Goal: Information Seeking & Learning: Learn about a topic

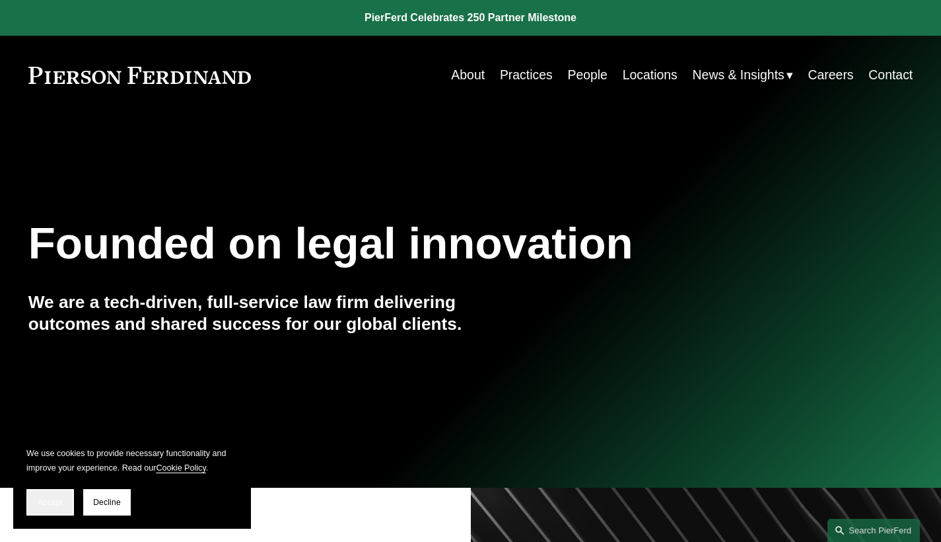
click at [64, 503] on button "Accept" at bounding box center [50, 502] width 48 height 26
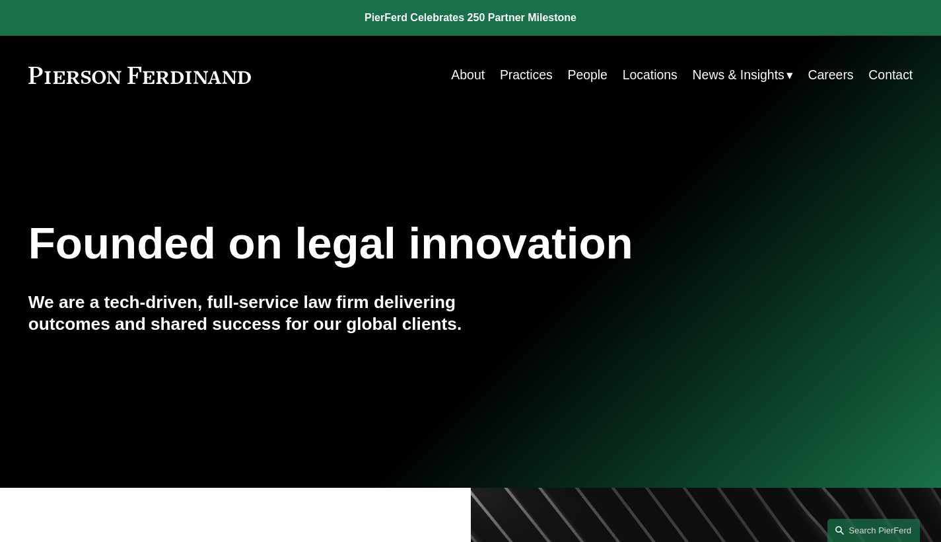
click at [588, 77] on link "People" at bounding box center [587, 75] width 40 height 26
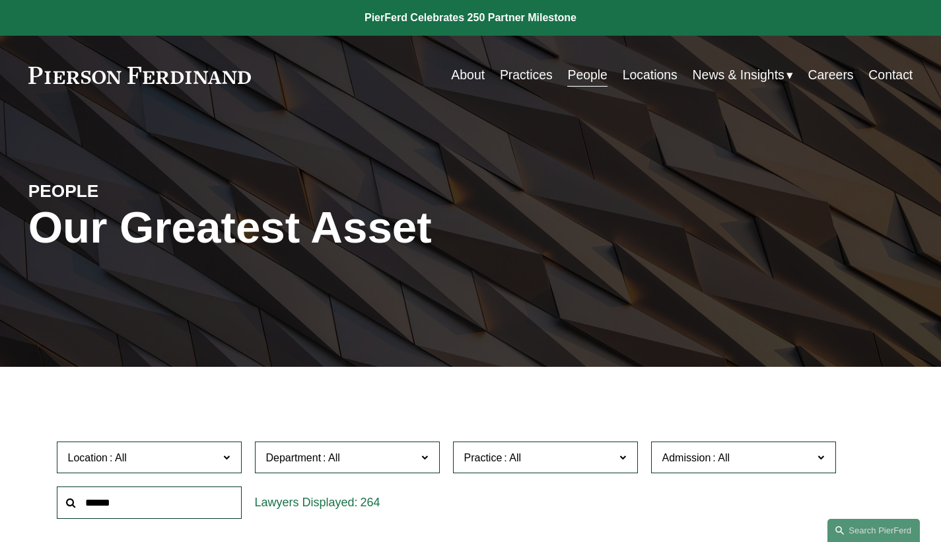
click at [646, 76] on link "Locations" at bounding box center [650, 75] width 55 height 26
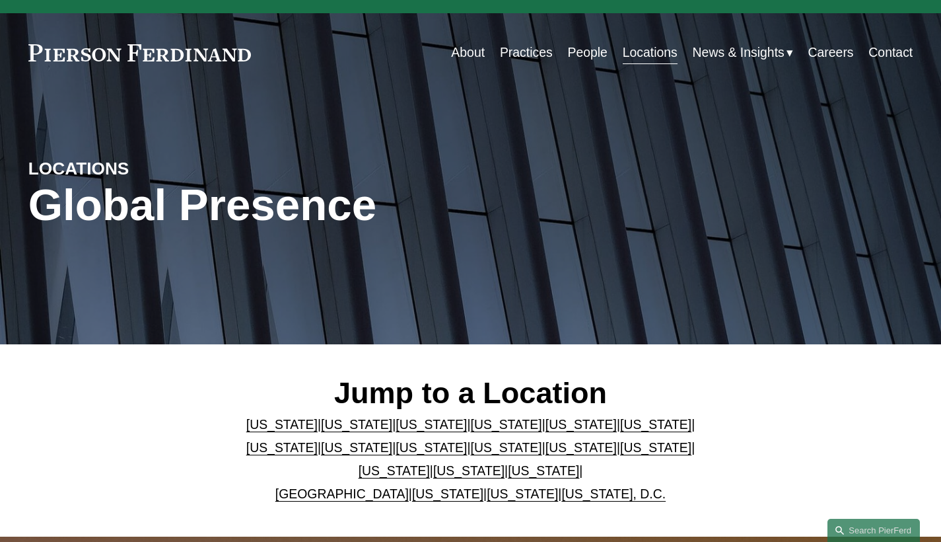
scroll to position [34, 0]
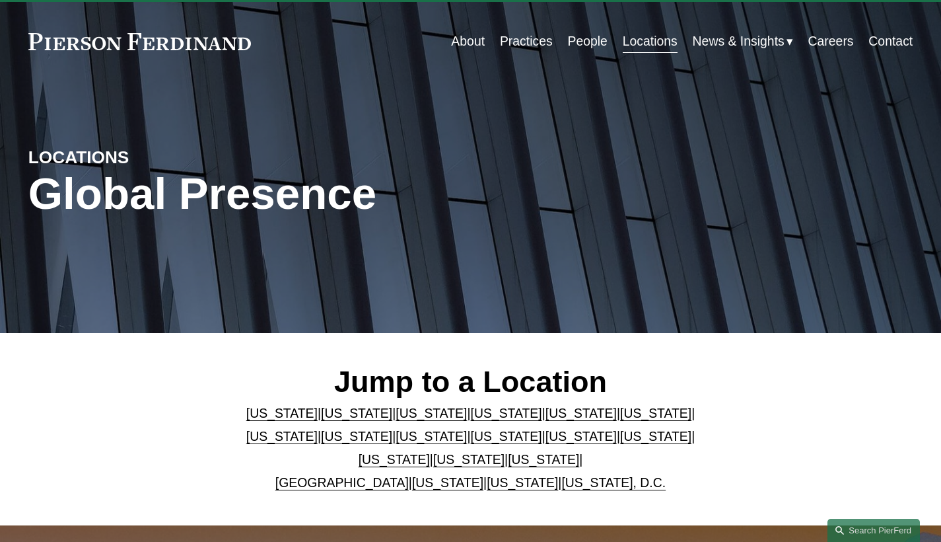
click at [515, 466] on link "[US_STATE]" at bounding box center [543, 459] width 71 height 15
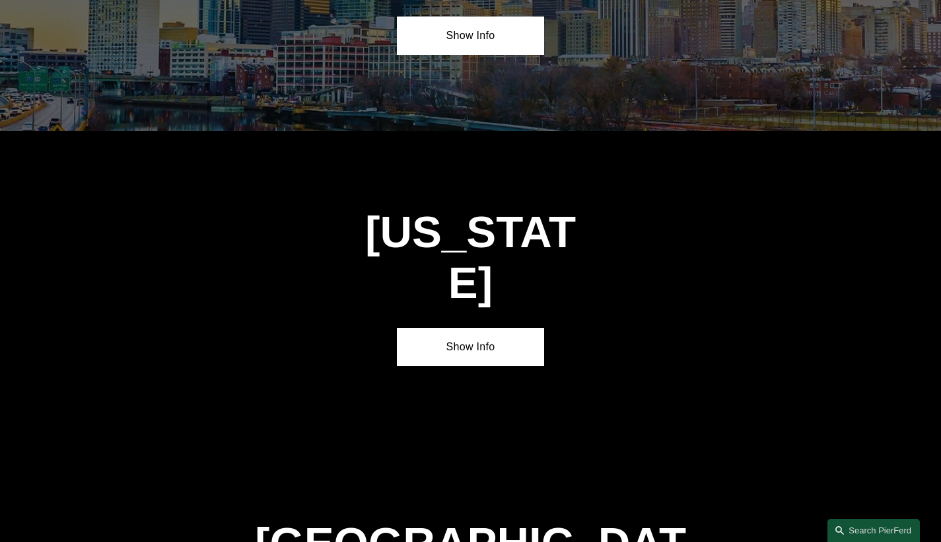
scroll to position [4329, 0]
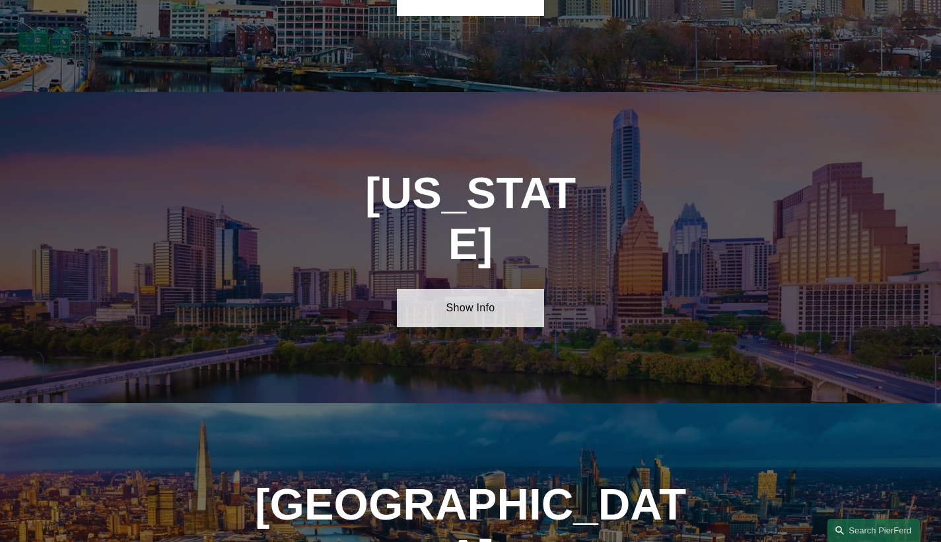
click at [524, 289] on link "Show Info" at bounding box center [470, 308] width 147 height 38
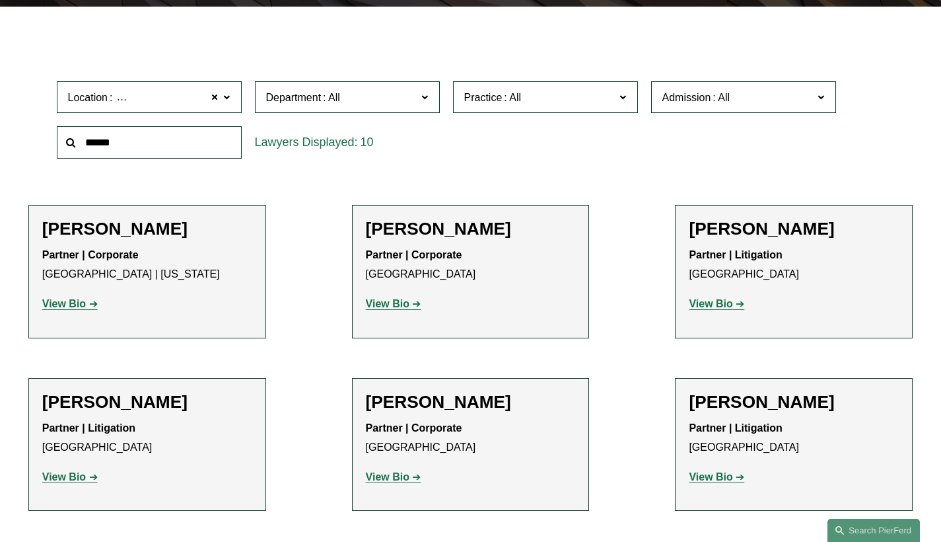
scroll to position [488, 0]
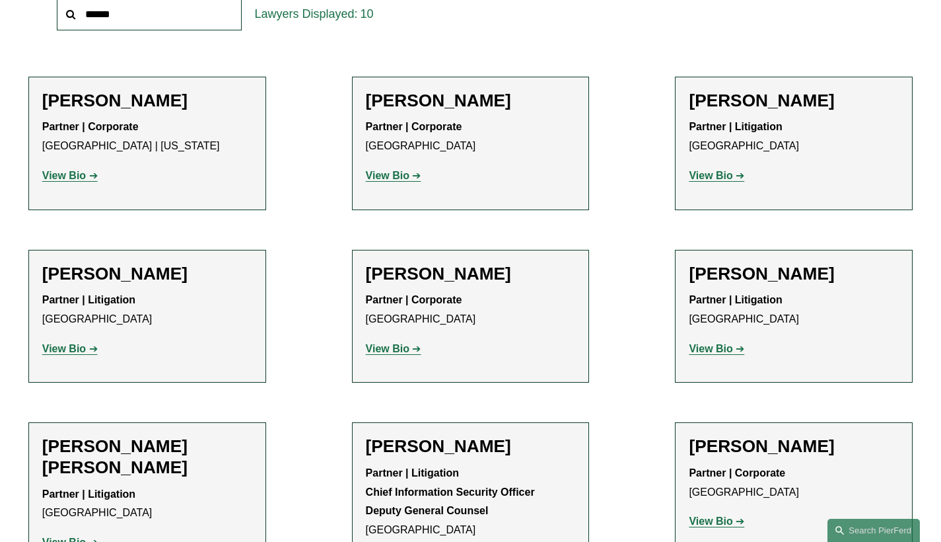
click at [732, 347] on strong "View Bio" at bounding box center [711, 348] width 44 height 11
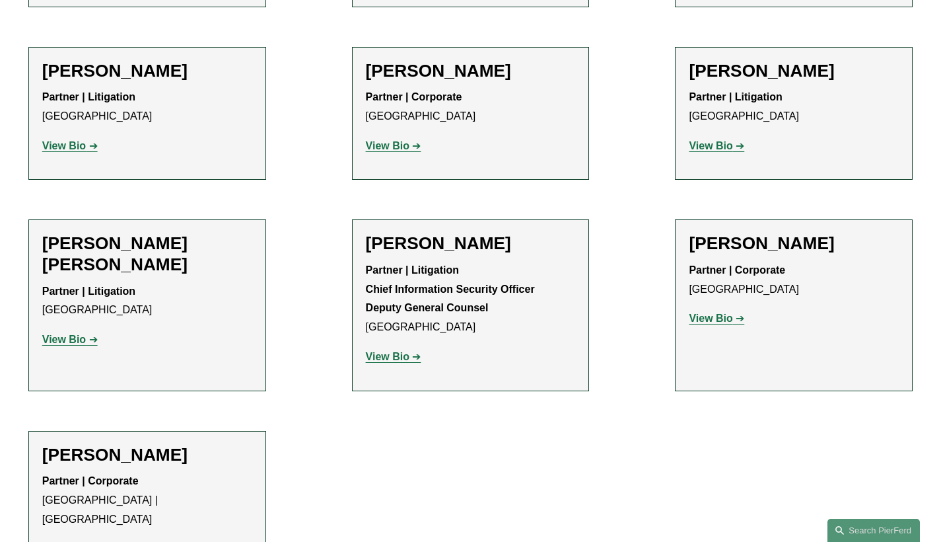
scroll to position [805, 0]
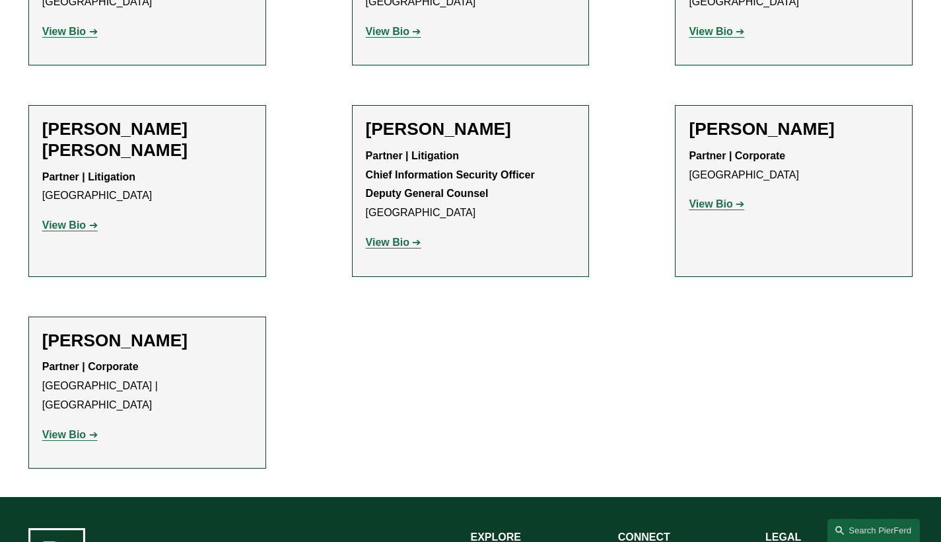
click at [86, 429] on link "View Bio" at bounding box center [69, 434] width 55 height 11
click at [92, 219] on link "View Bio" at bounding box center [69, 224] width 55 height 11
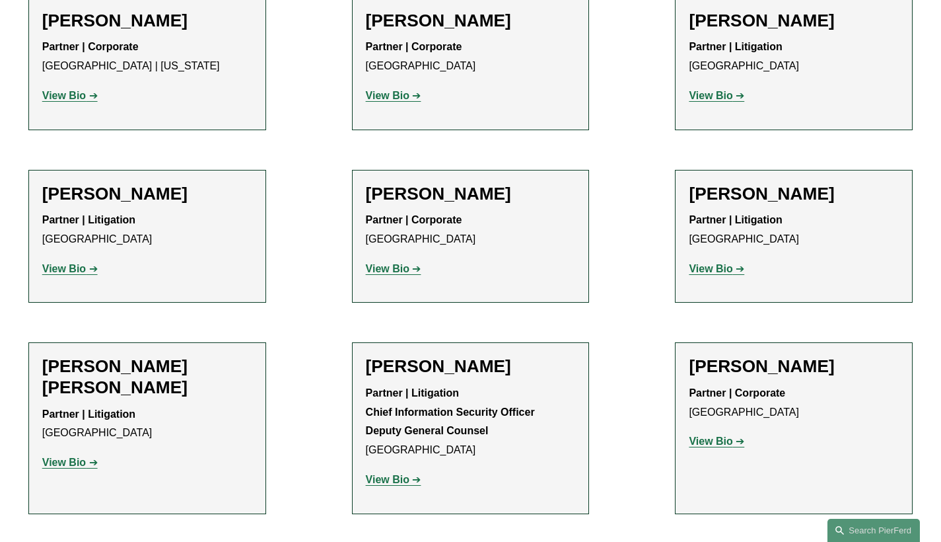
scroll to position [447, 0]
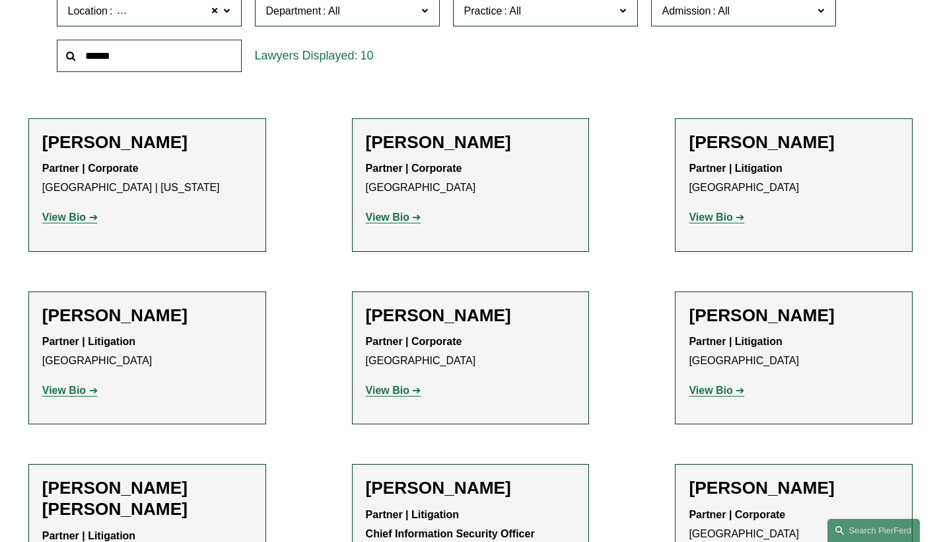
click at [705, 219] on strong "View Bio" at bounding box center [711, 216] width 44 height 11
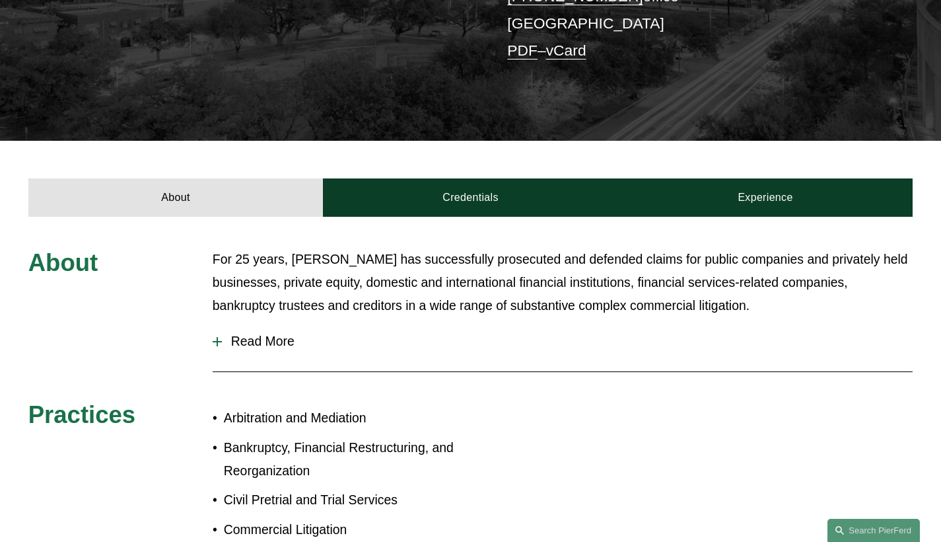
scroll to position [233, 0]
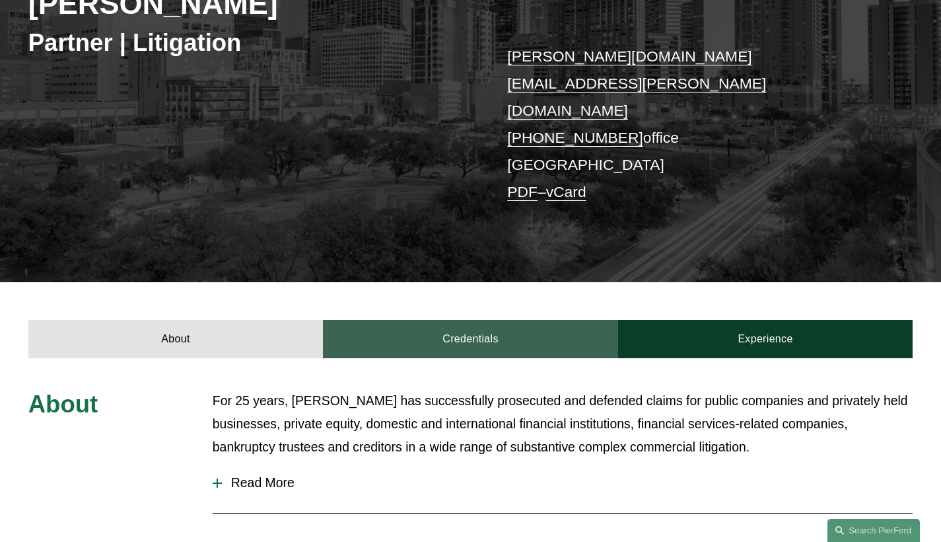
click at [412, 320] on link "Credentials" at bounding box center [470, 339] width 295 height 38
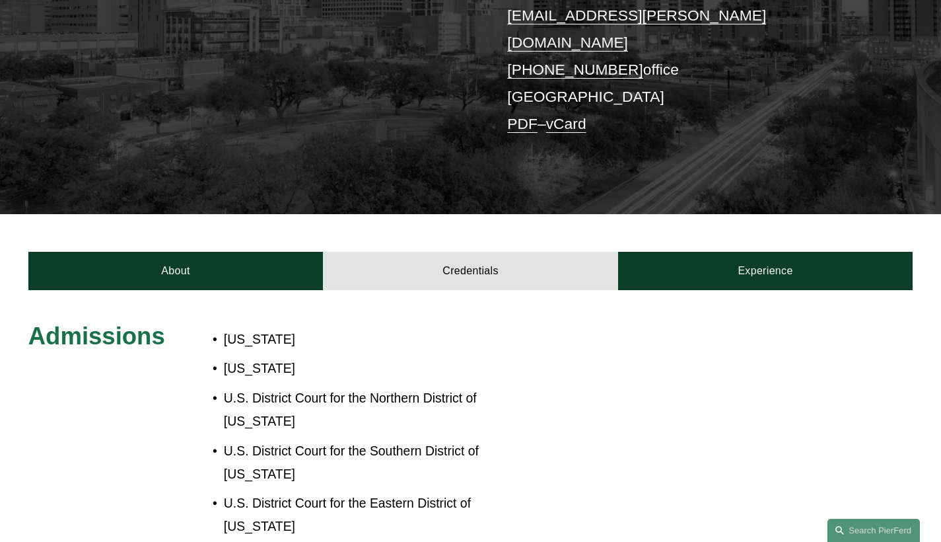
scroll to position [273, 0]
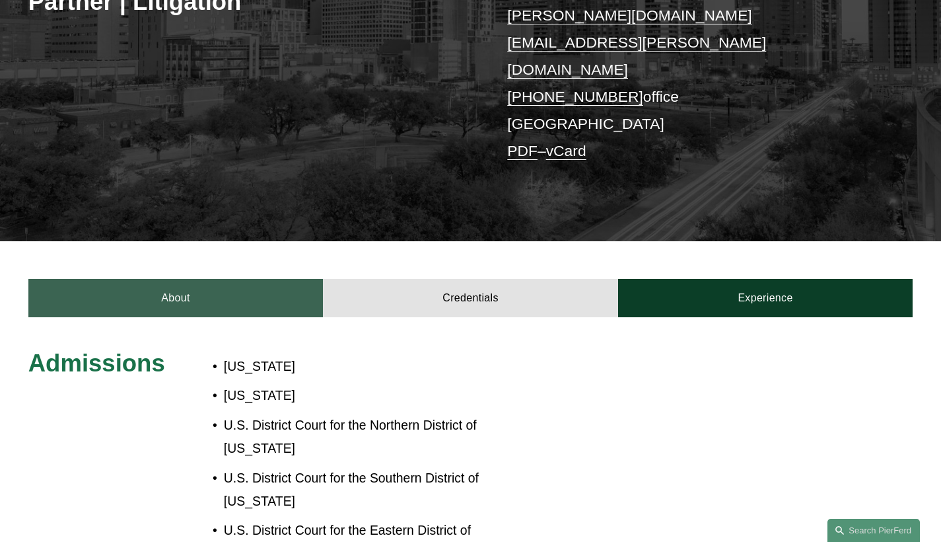
click at [205, 279] on link "About" at bounding box center [175, 298] width 295 height 38
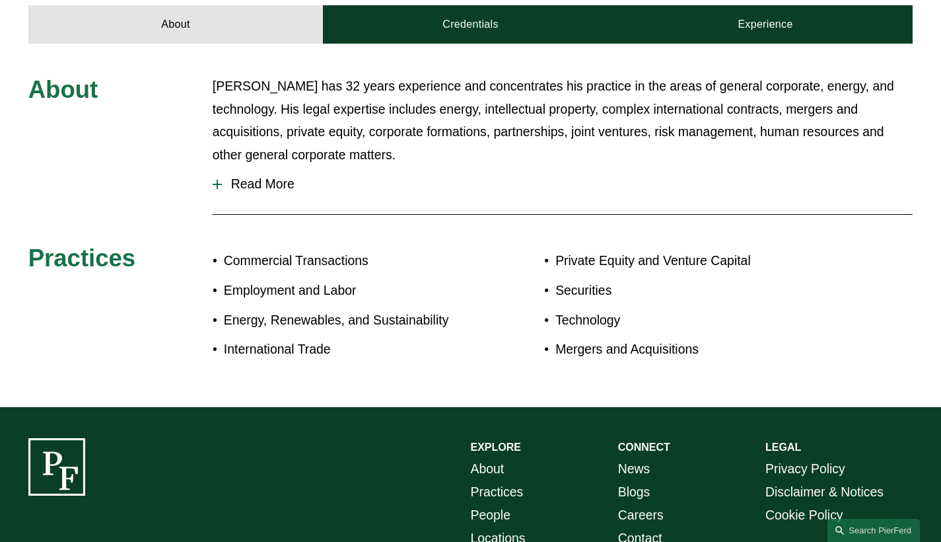
scroll to position [321, 0]
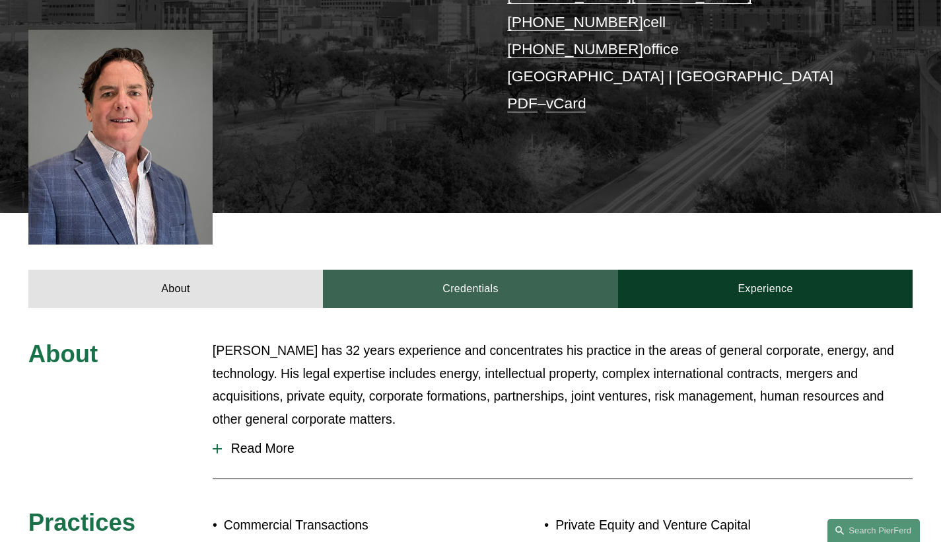
click at [455, 270] on link "Credentials" at bounding box center [470, 289] width 295 height 38
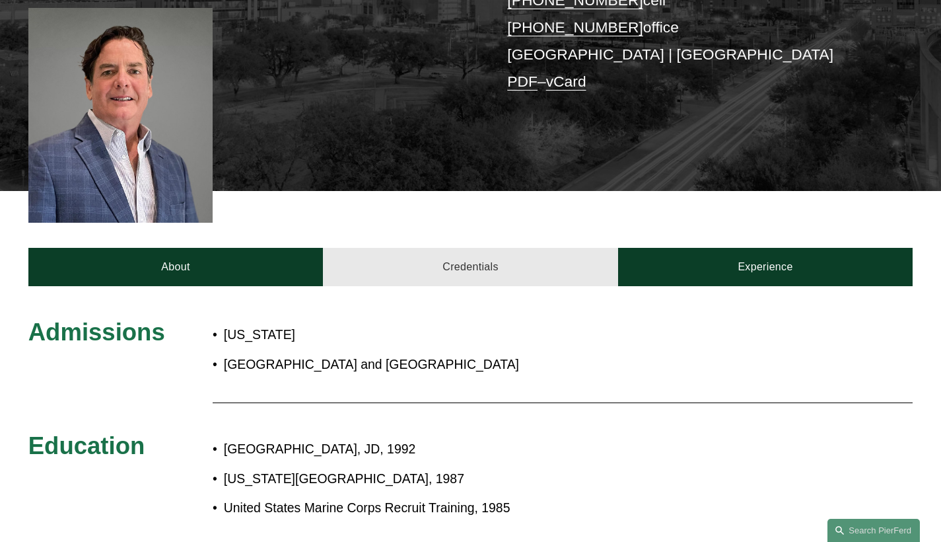
scroll to position [369, 0]
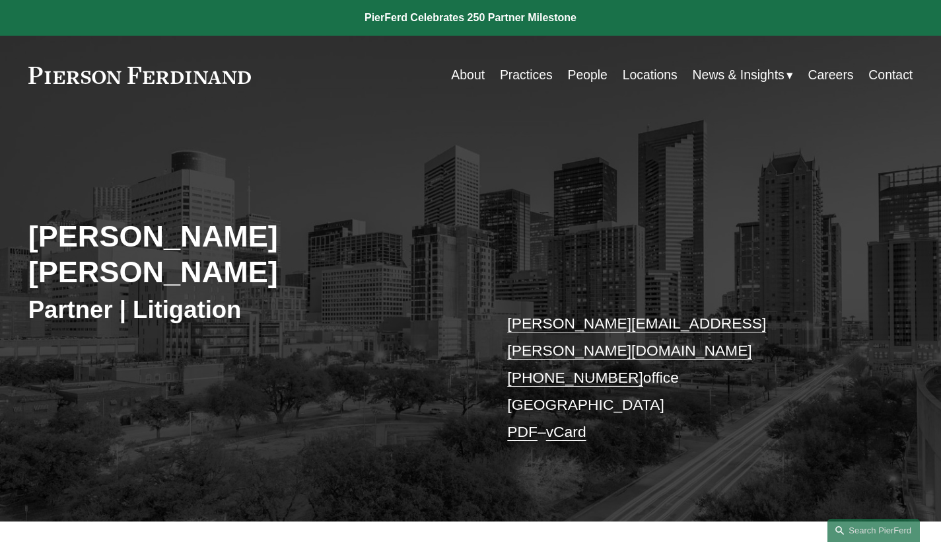
scroll to position [437, 0]
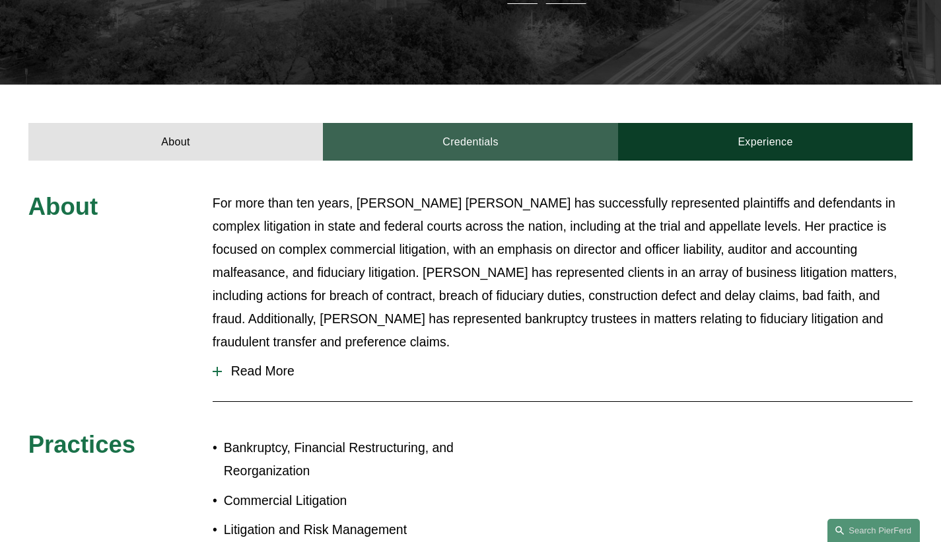
click at [423, 123] on link "Credentials" at bounding box center [470, 142] width 295 height 38
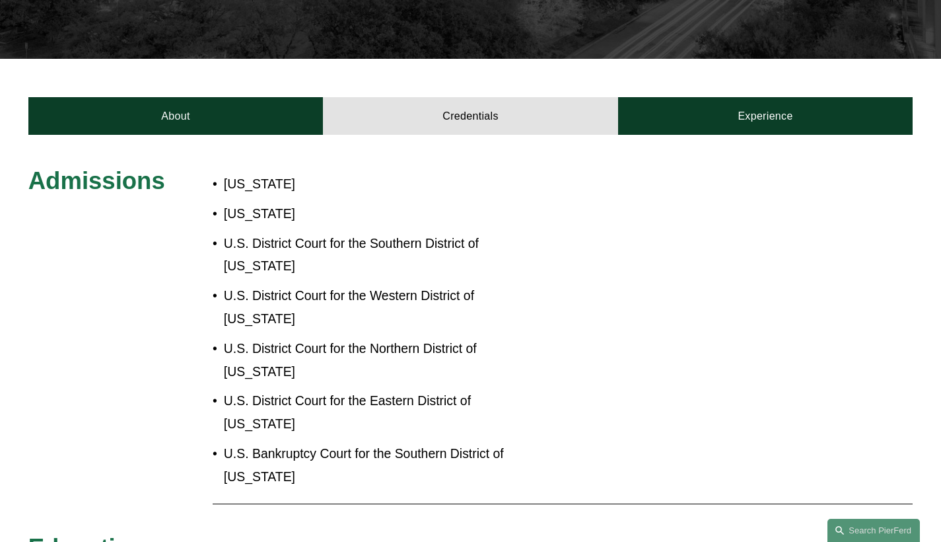
scroll to position [35, 0]
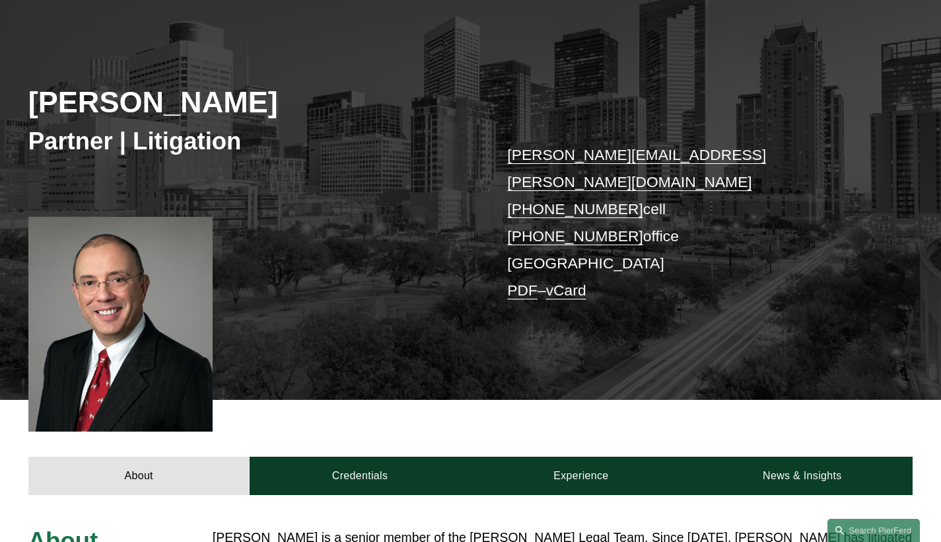
scroll to position [402, 0]
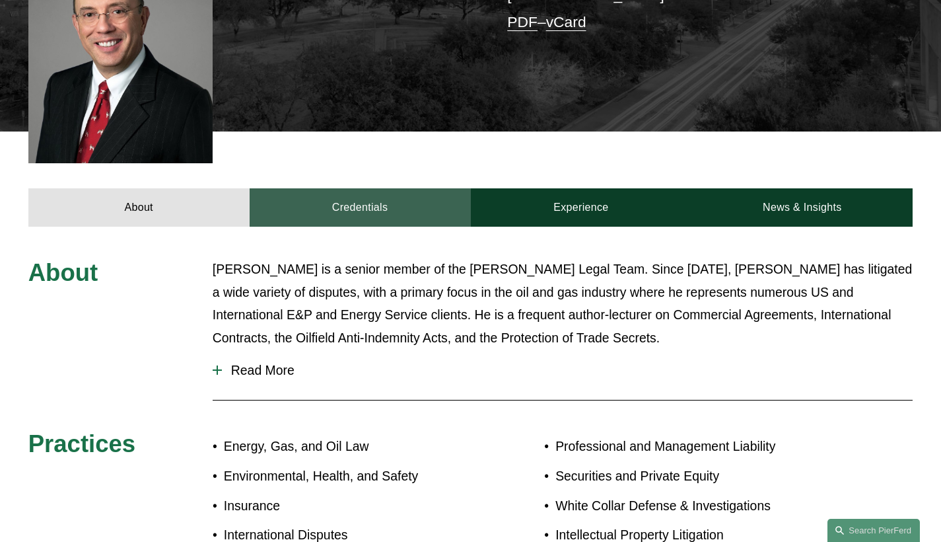
click at [373, 188] on link "Credentials" at bounding box center [360, 207] width 221 height 38
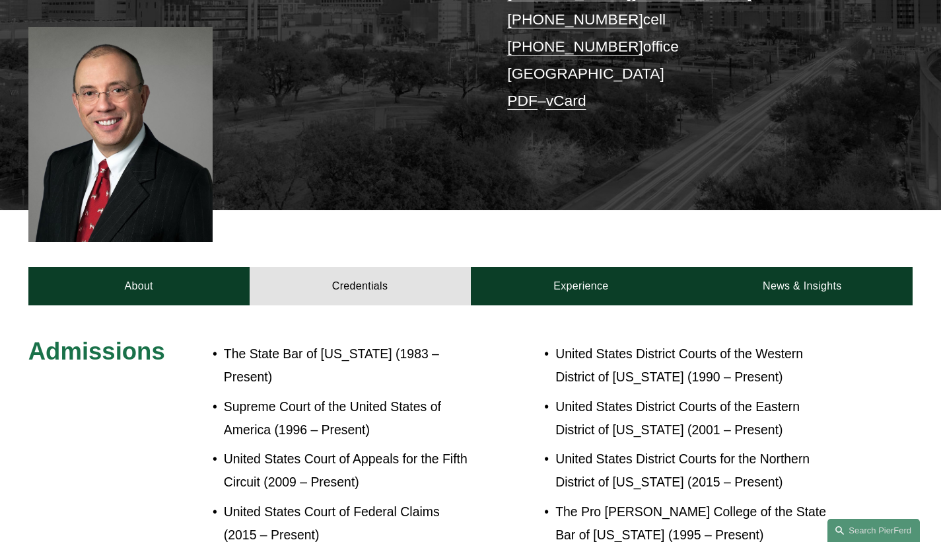
scroll to position [217, 0]
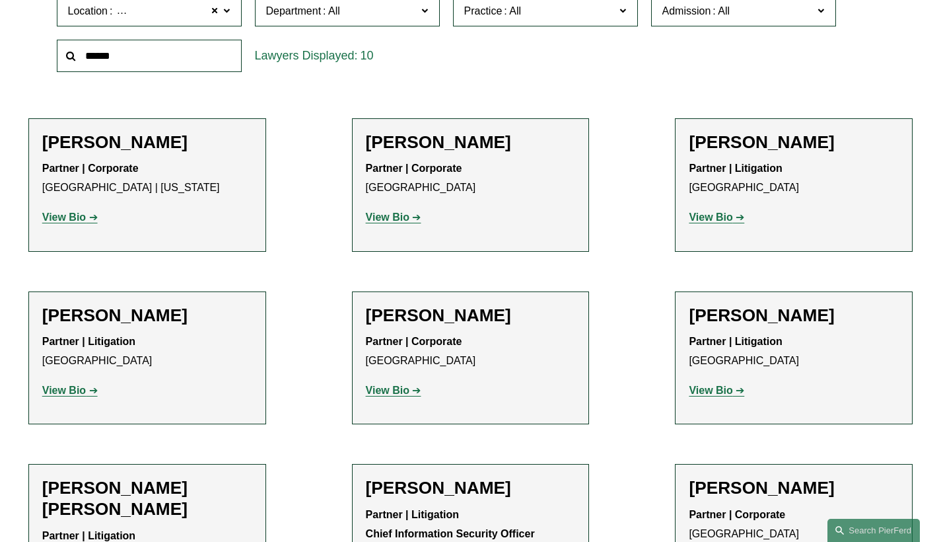
scroll to position [447, 0]
click at [731, 388] on strong "View Bio" at bounding box center [711, 389] width 44 height 11
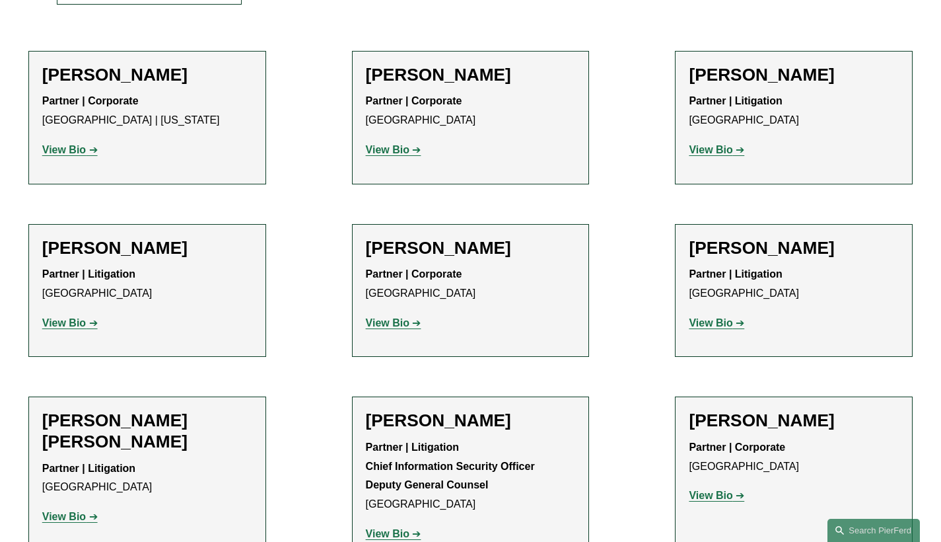
scroll to position [723, 0]
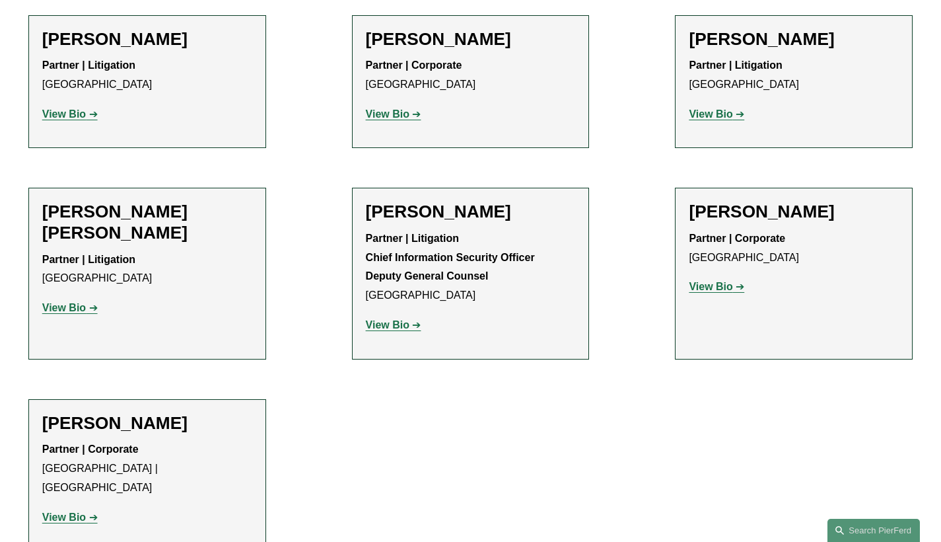
click at [705, 283] on strong "View Bio" at bounding box center [711, 286] width 44 height 11
click at [71, 511] on strong "View Bio" at bounding box center [64, 516] width 44 height 11
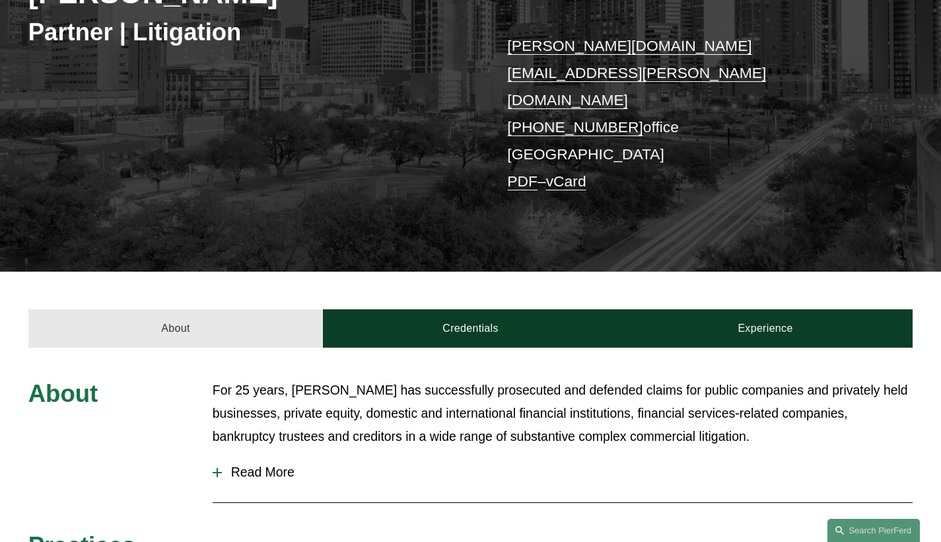
scroll to position [477, 0]
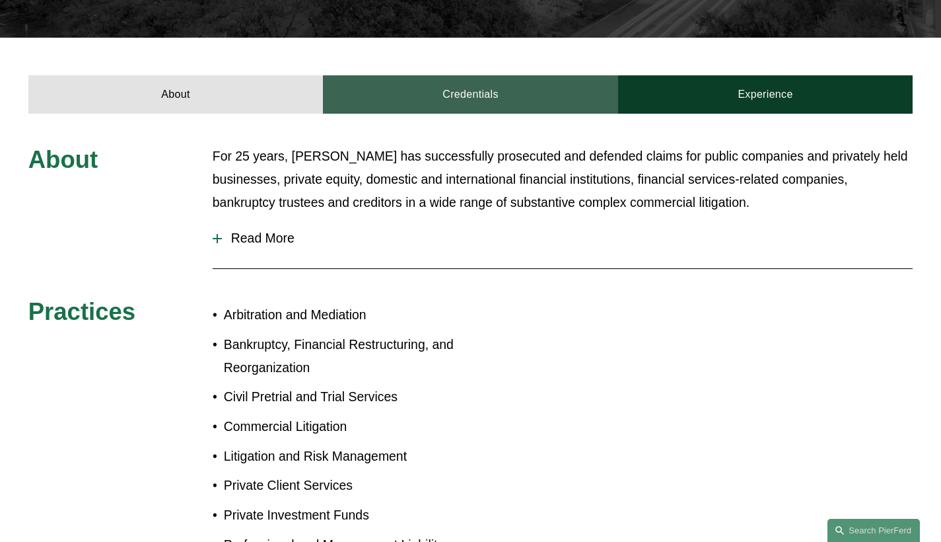
click at [444, 75] on link "Credentials" at bounding box center [470, 94] width 295 height 38
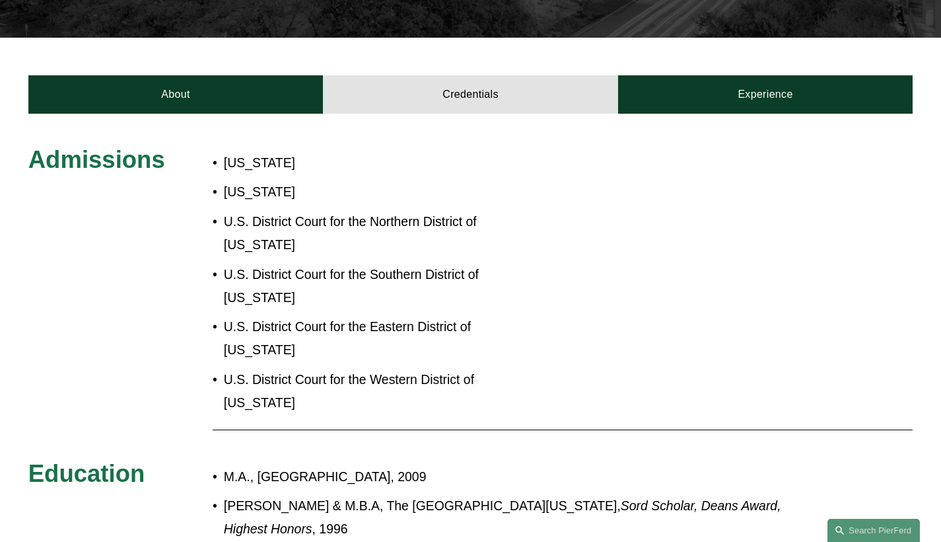
scroll to position [480, 0]
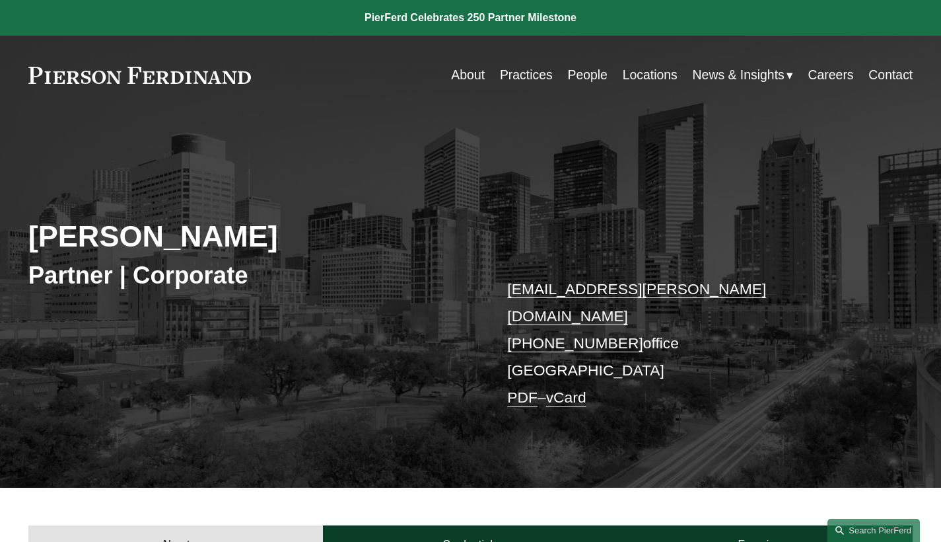
scroll to position [275, 0]
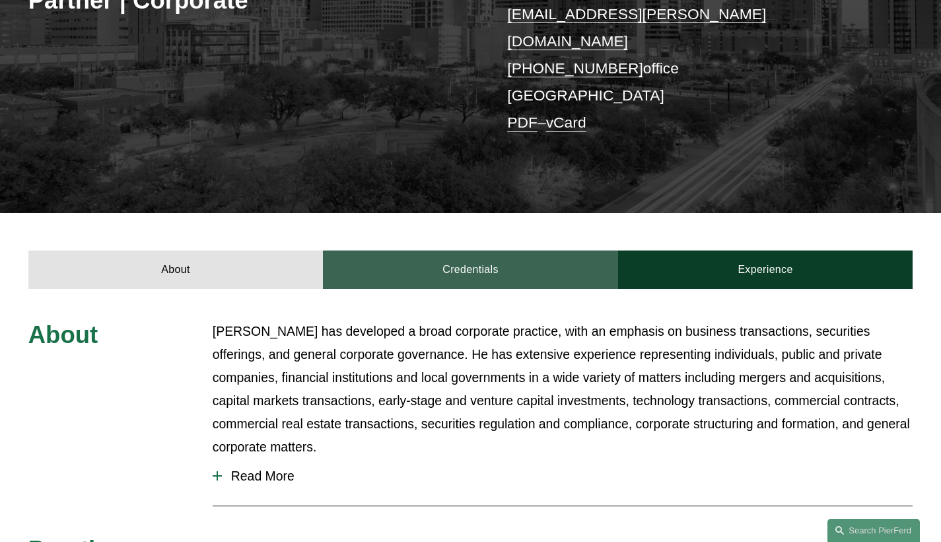
click at [461, 252] on link "Credentials" at bounding box center [470, 269] width 295 height 38
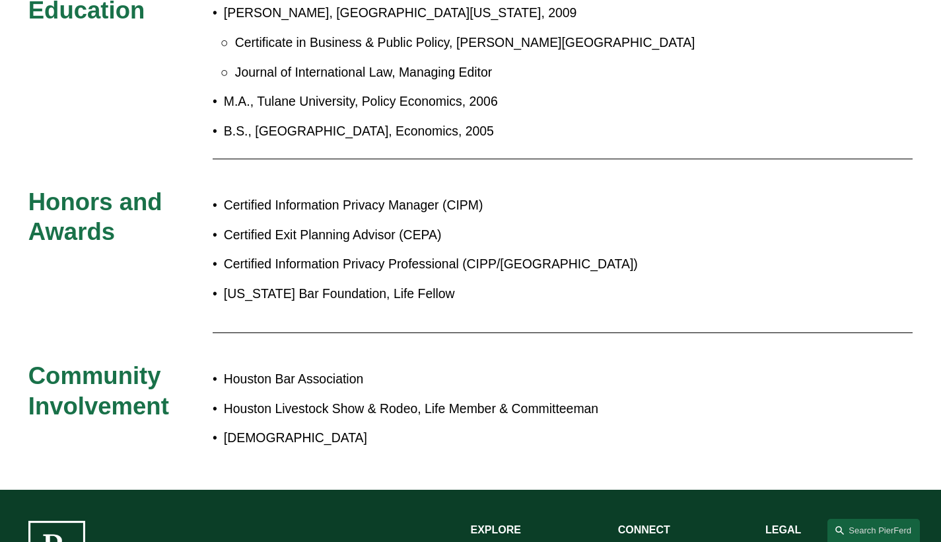
scroll to position [807, 0]
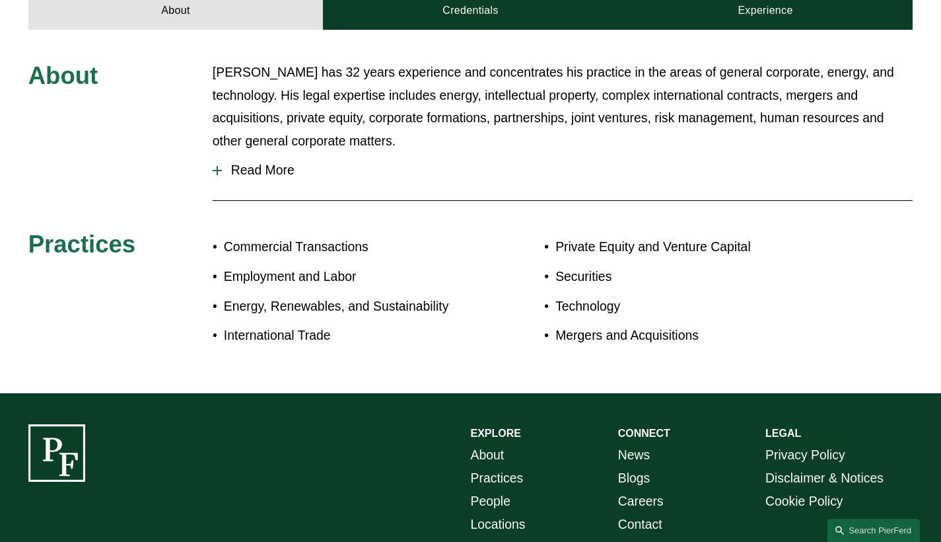
scroll to position [338, 0]
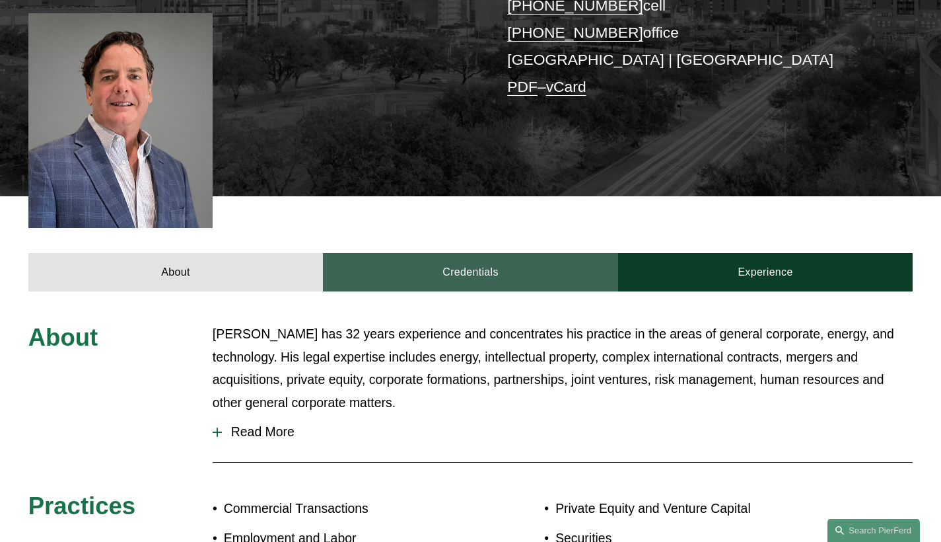
click at [450, 253] on link "Credentials" at bounding box center [470, 272] width 295 height 38
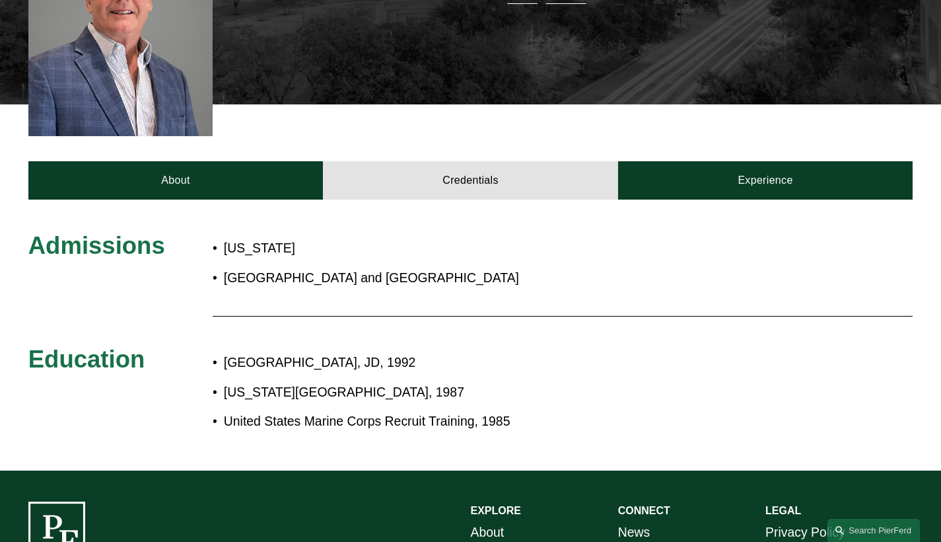
scroll to position [313, 0]
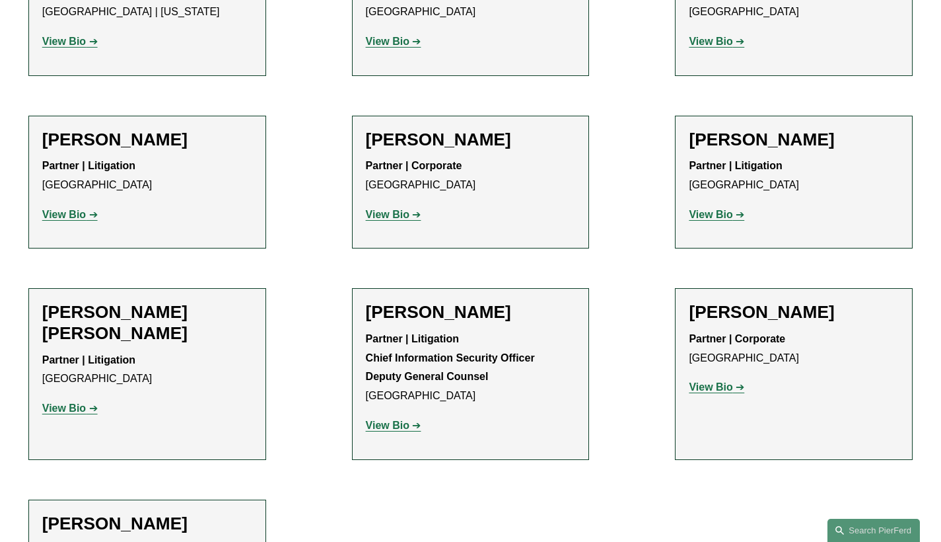
scroll to position [504, 0]
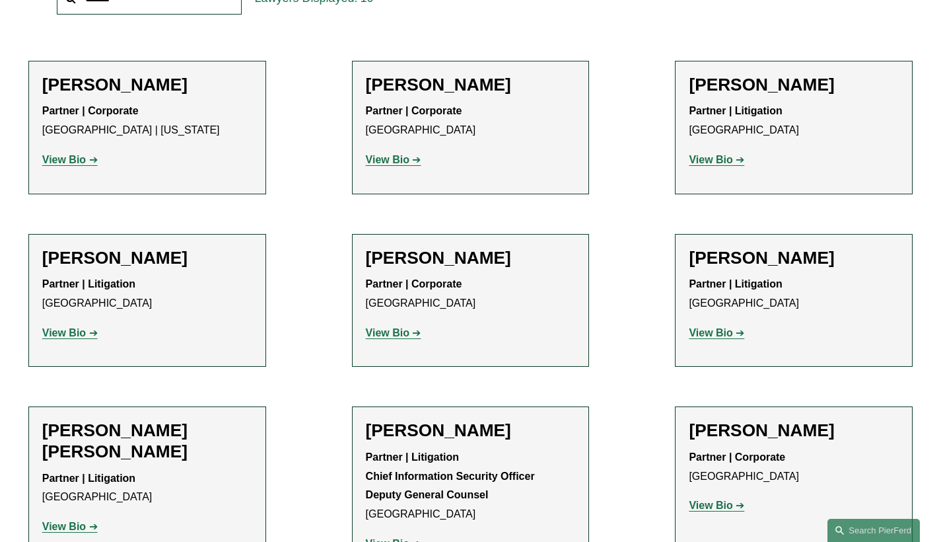
click at [483, 89] on h2 "[PERSON_NAME]" at bounding box center [471, 85] width 210 height 21
click at [409, 158] on link "View Bio" at bounding box center [393, 159] width 55 height 11
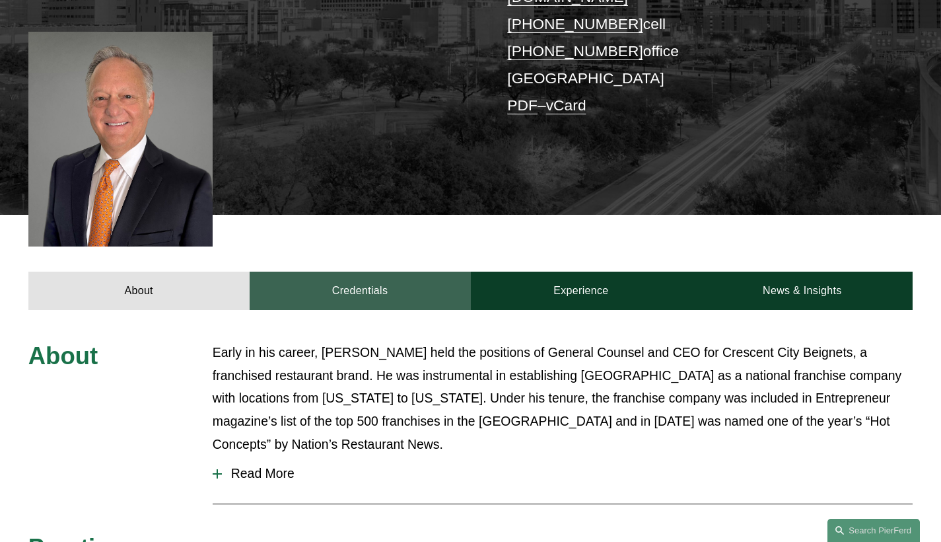
scroll to position [415, 0]
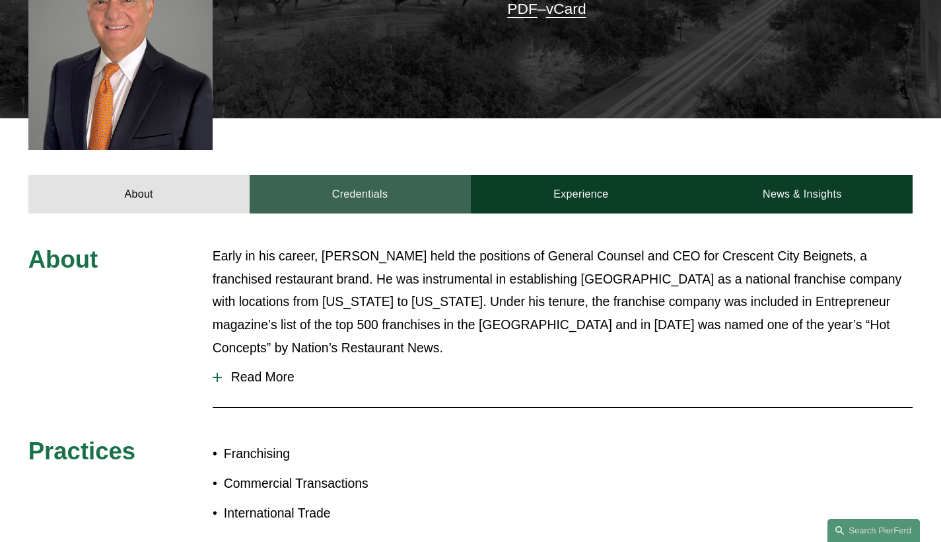
click at [365, 175] on link "Credentials" at bounding box center [360, 194] width 221 height 38
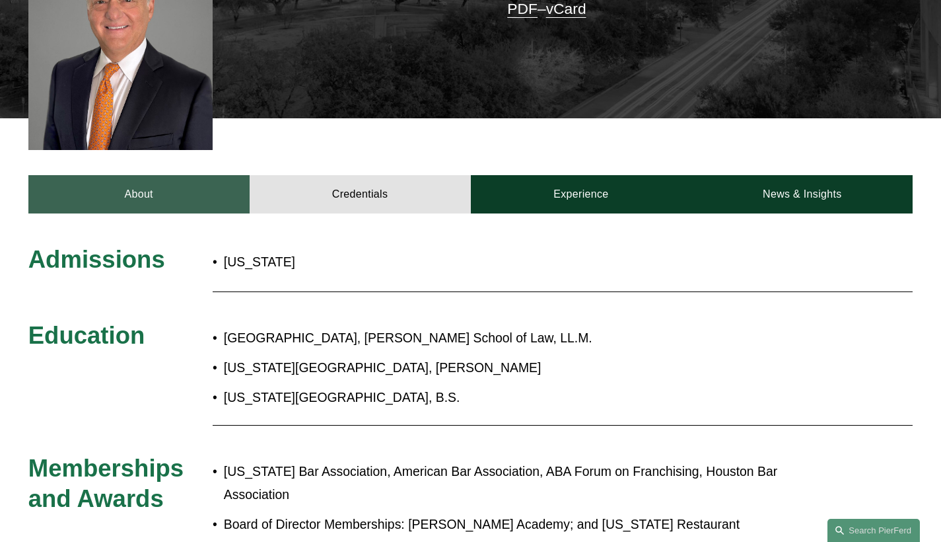
click at [166, 175] on link "About" at bounding box center [138, 194] width 221 height 38
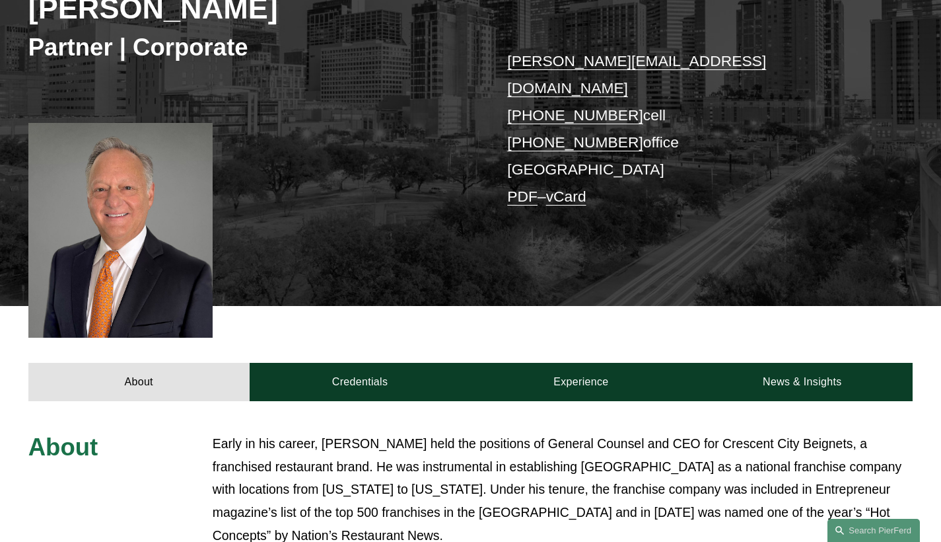
scroll to position [203, 0]
